Goal: Task Accomplishment & Management: Manage account settings

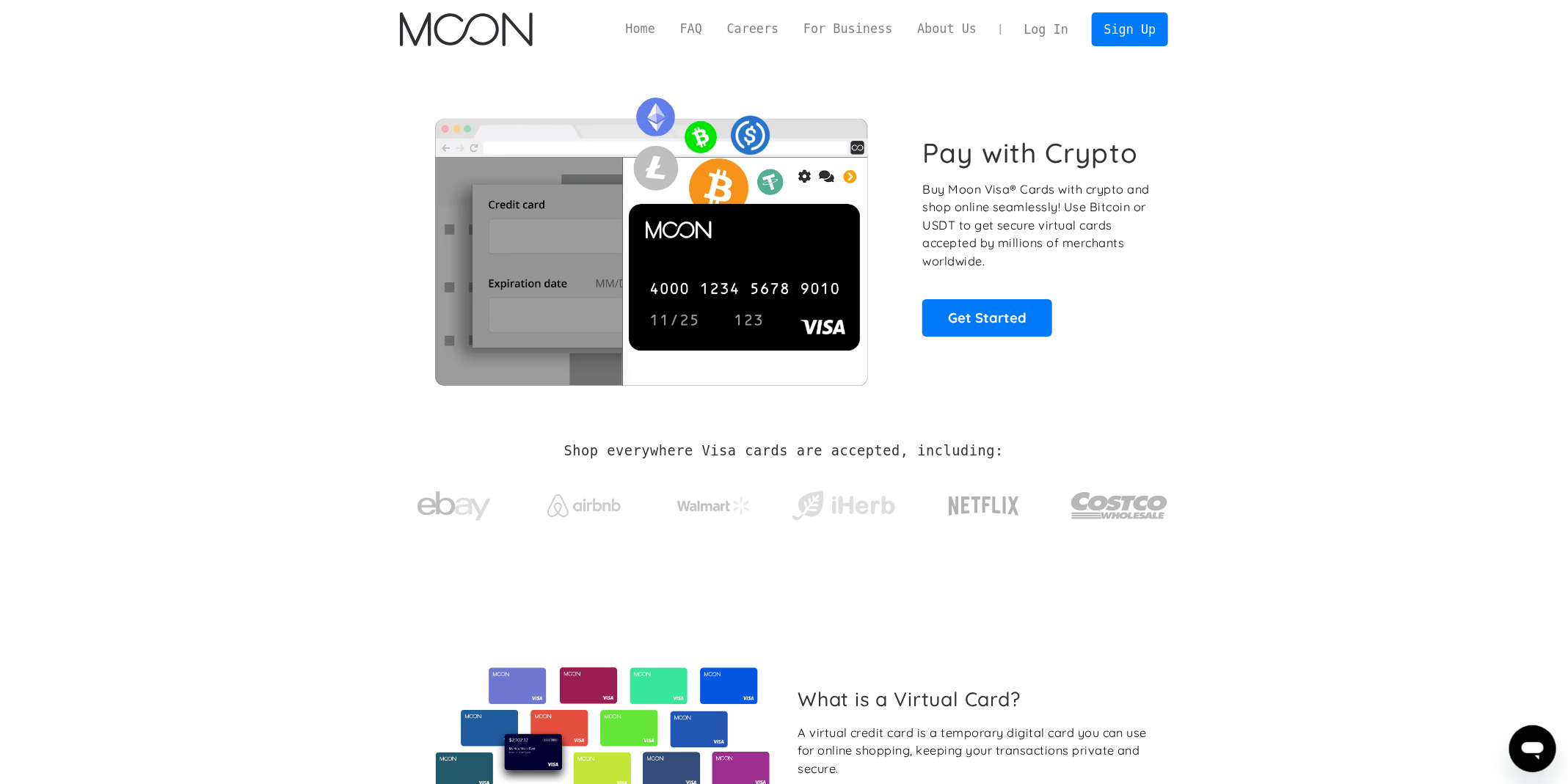
click at [1041, 26] on link "Log In" at bounding box center [1046, 29] width 69 height 32
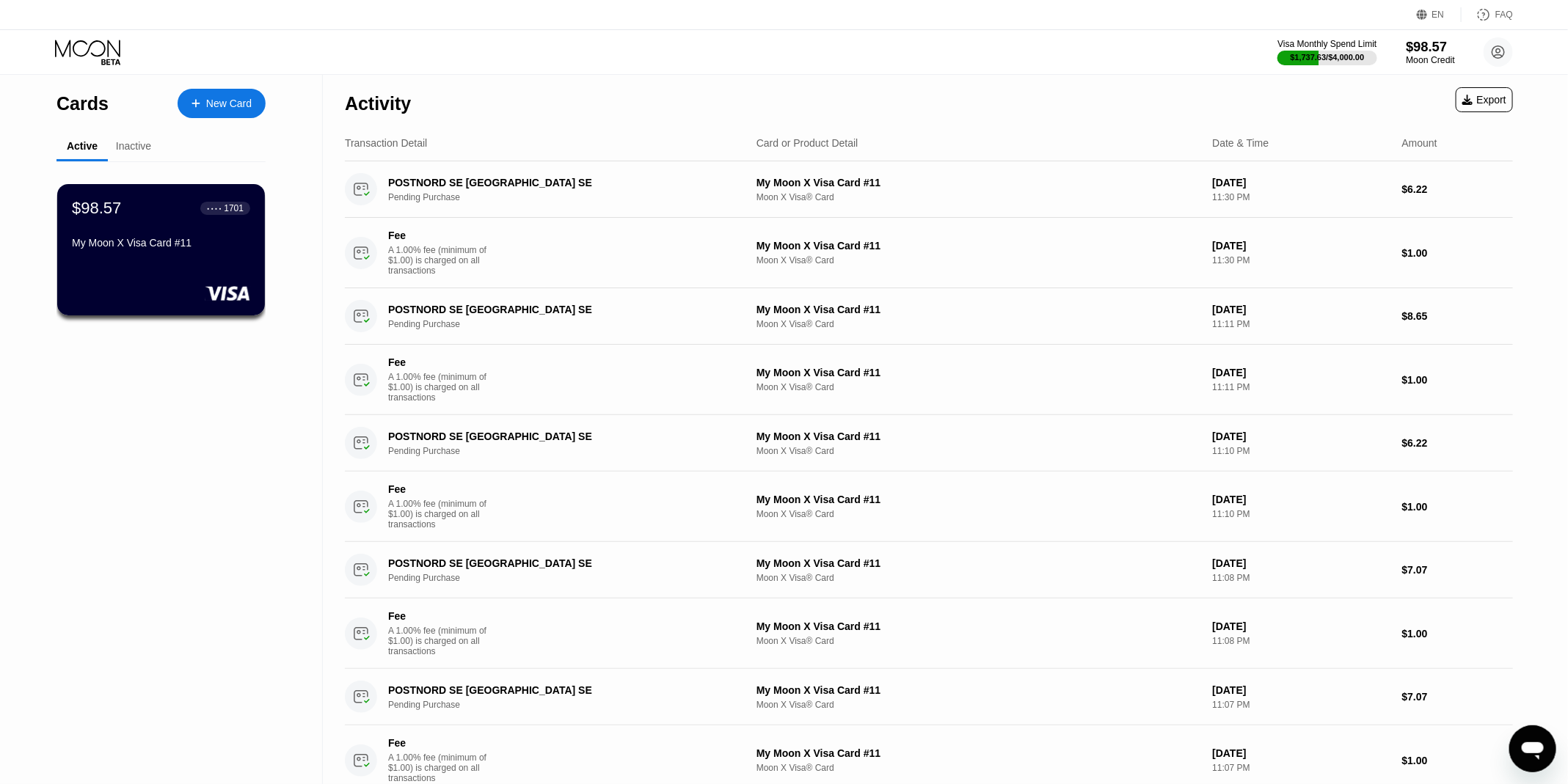
click at [1428, 53] on div "$98.57" at bounding box center [1430, 46] width 49 height 16
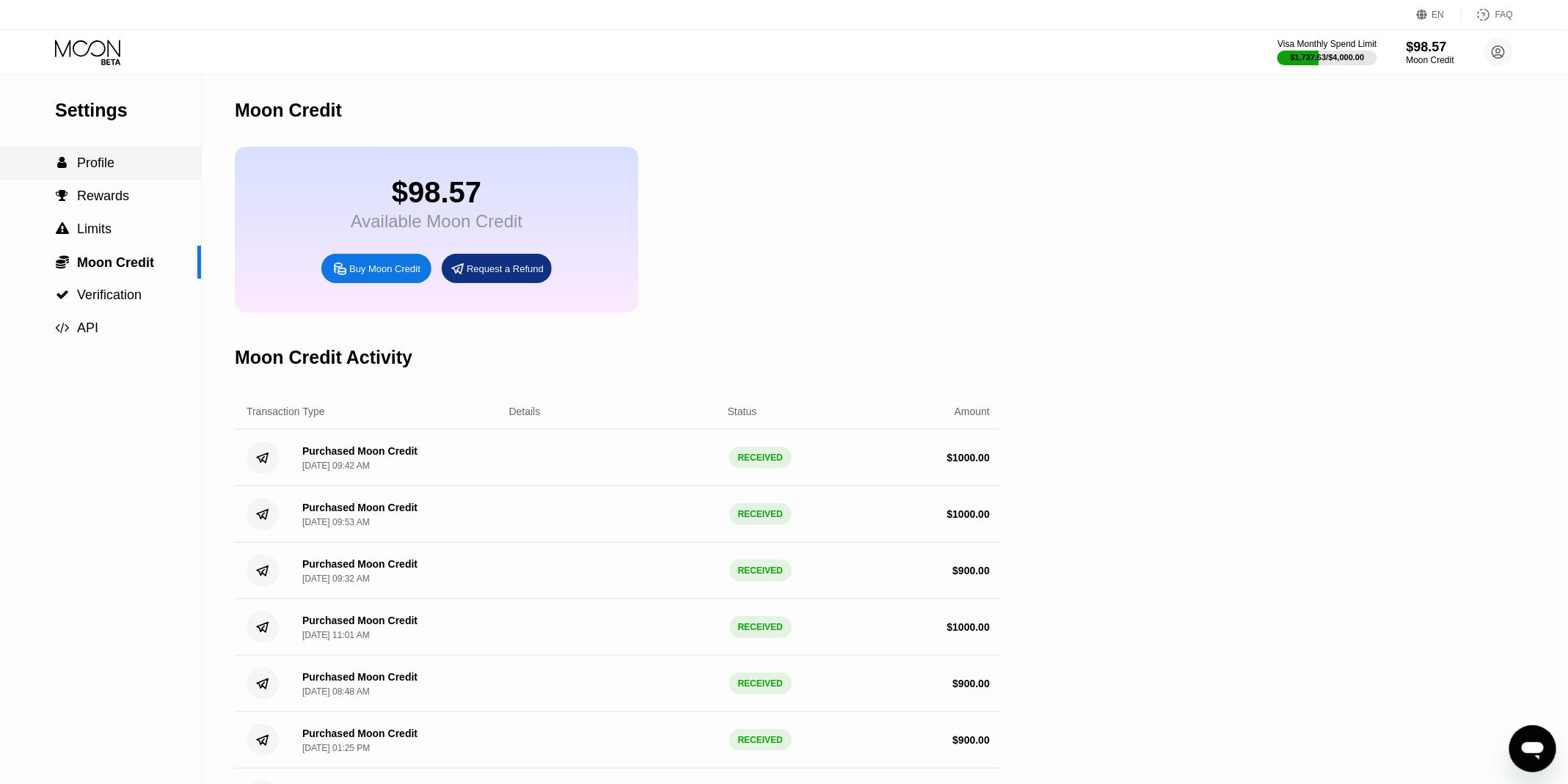
click at [84, 155] on span "Profile" at bounding box center [95, 163] width 37 height 15
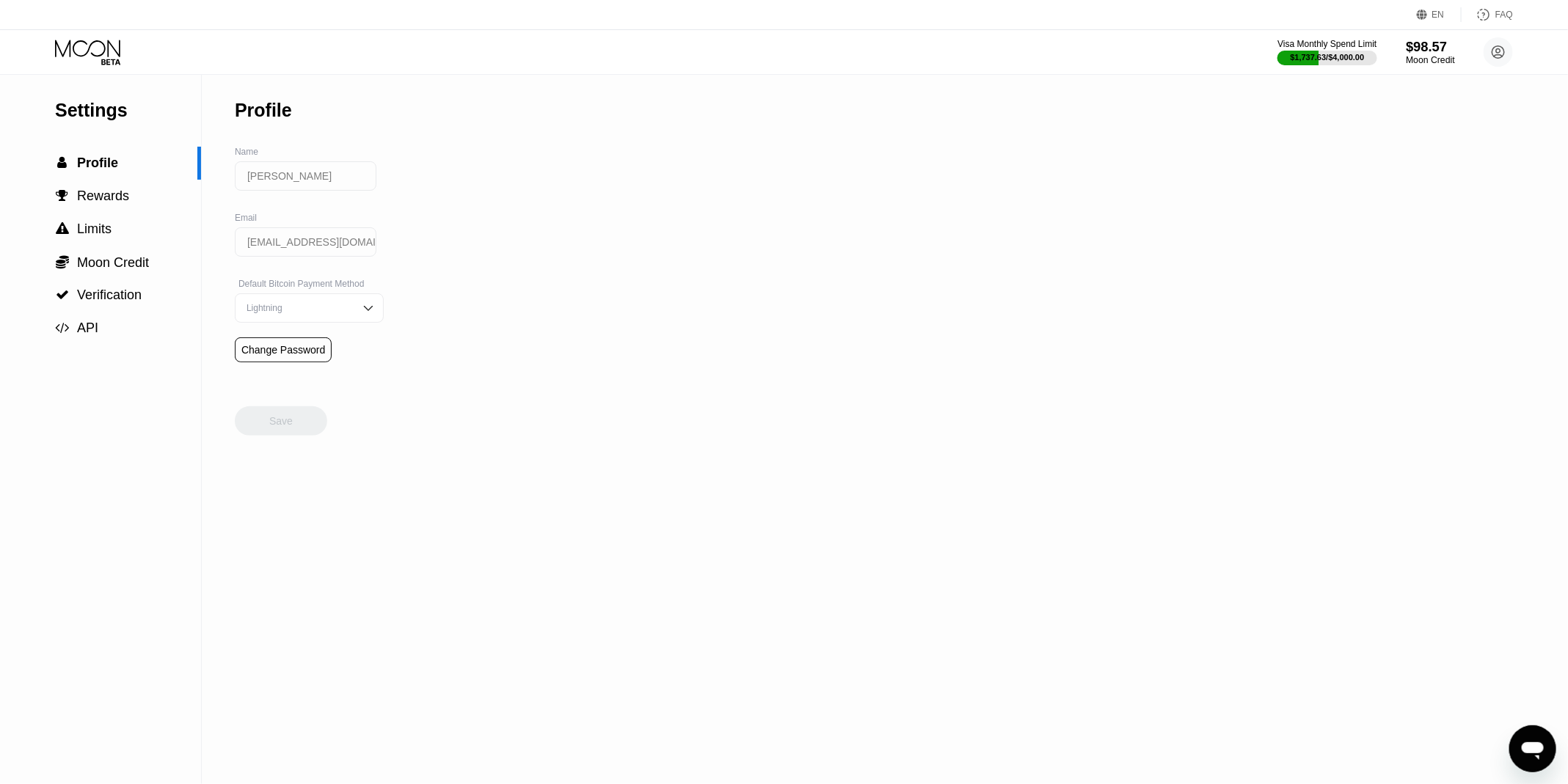
click at [1436, 46] on div "$98.57" at bounding box center [1430, 46] width 49 height 16
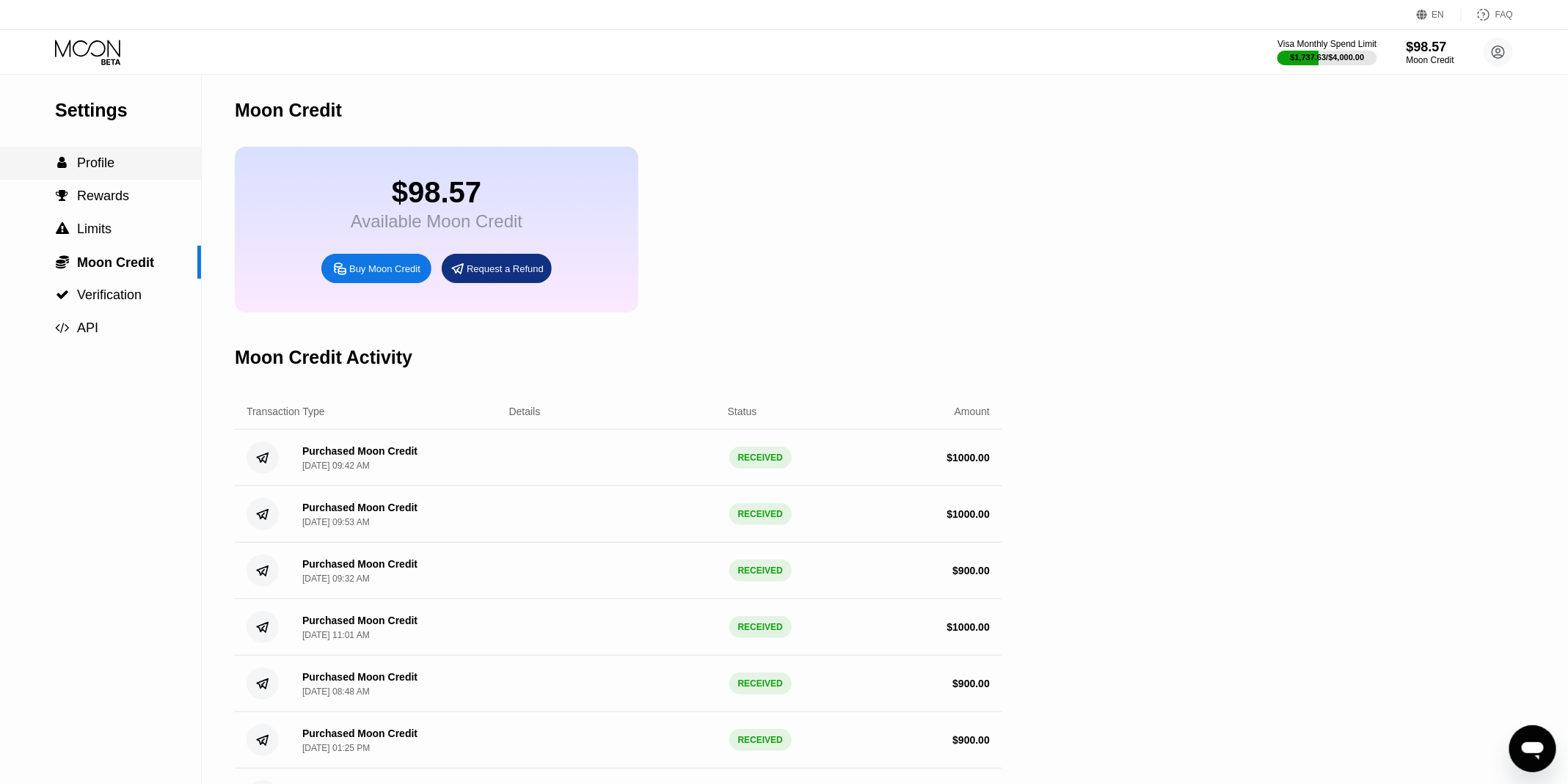
click at [70, 167] on div " Profile" at bounding box center [85, 163] width 60 height 16
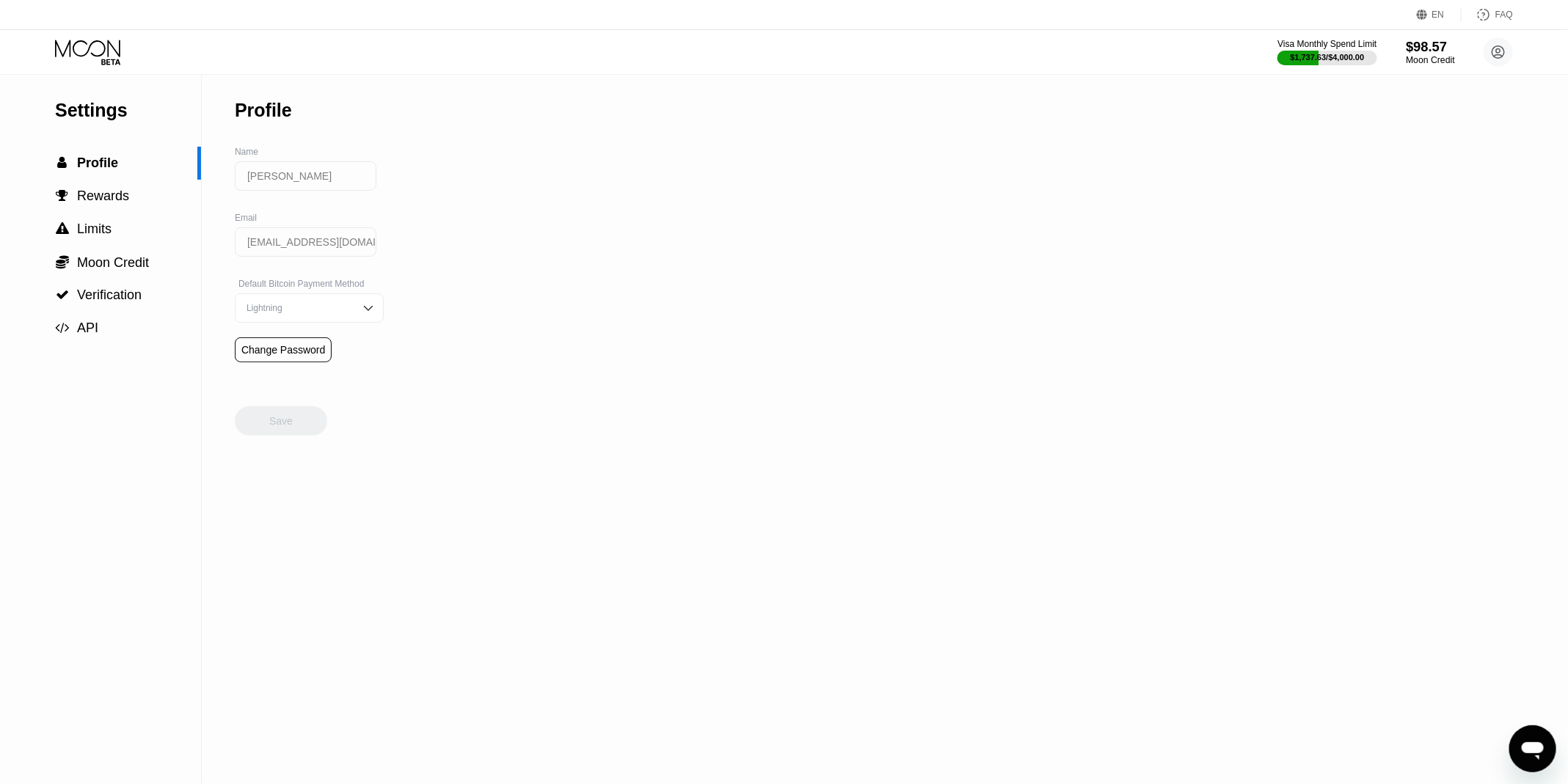
click at [1430, 63] on div "Moon Credit" at bounding box center [1430, 60] width 49 height 10
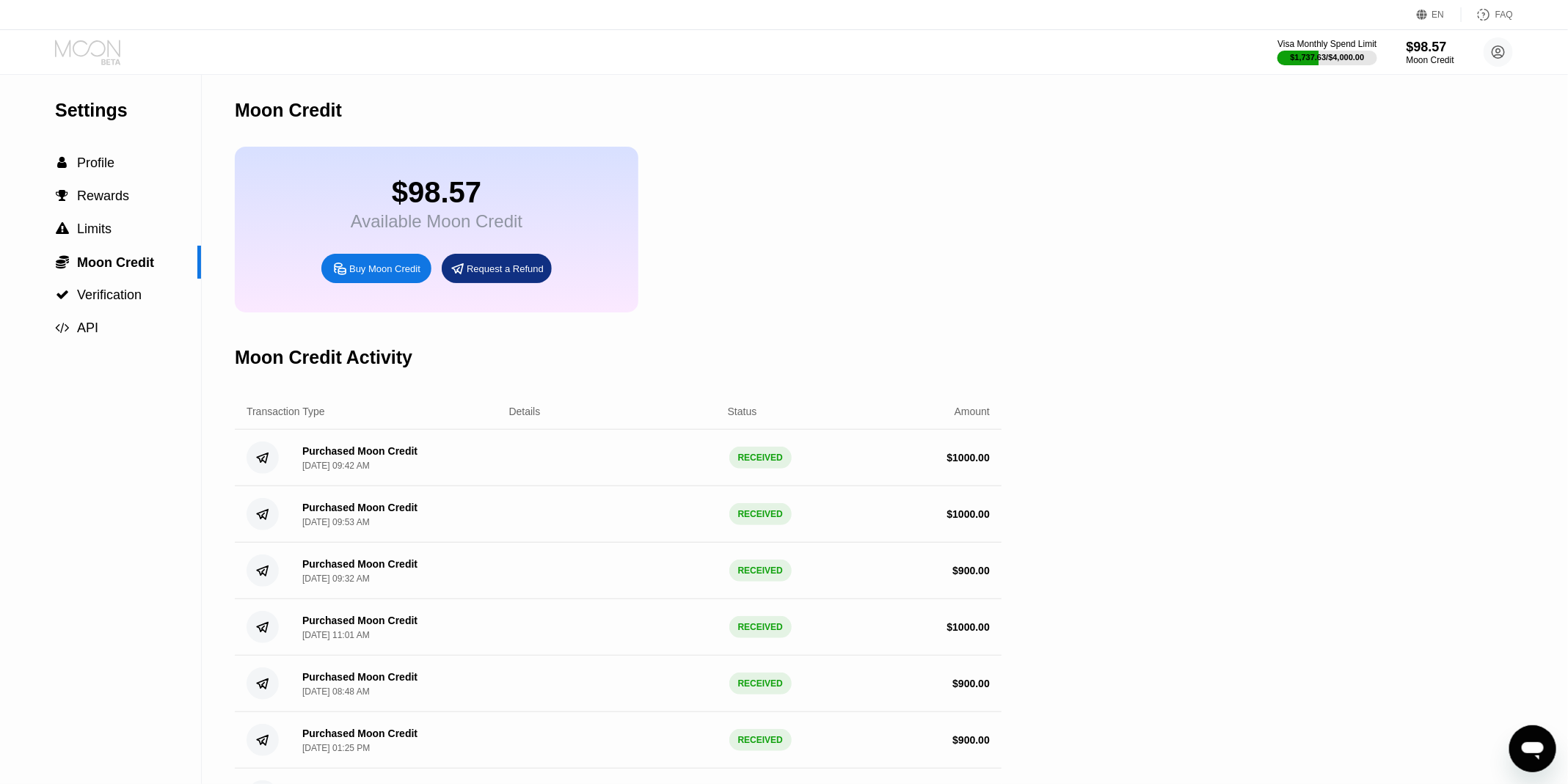
click at [87, 51] on icon at bounding box center [88, 48] width 65 height 17
